Goal: Navigation & Orientation: Find specific page/section

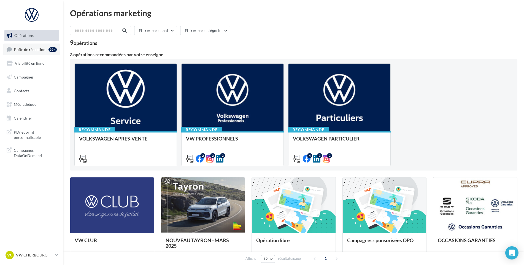
click at [55, 45] on div "99+" at bounding box center [54, 49] width 10 height 8
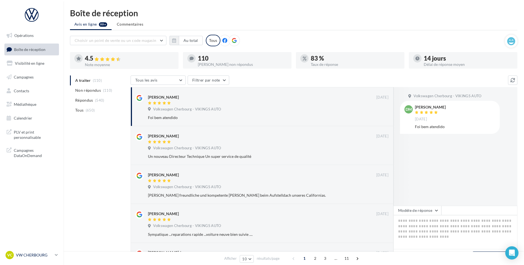
click at [31, 253] on p "VW CHERBOURG" at bounding box center [34, 255] width 37 height 6
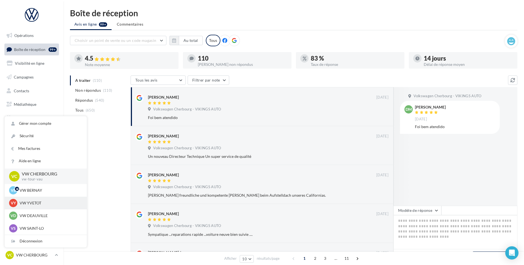
click at [42, 205] on p "VW YVETOT" at bounding box center [50, 203] width 61 height 6
